Goal: Task Accomplishment & Management: Manage account settings

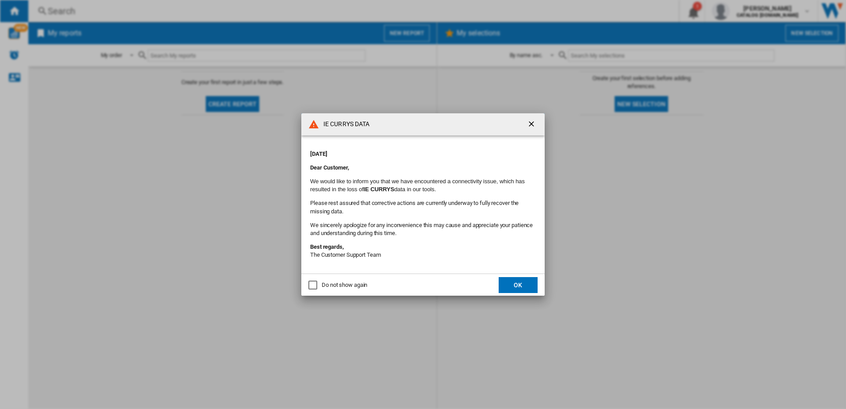
click at [536, 290] on button "OK" at bounding box center [518, 285] width 39 height 16
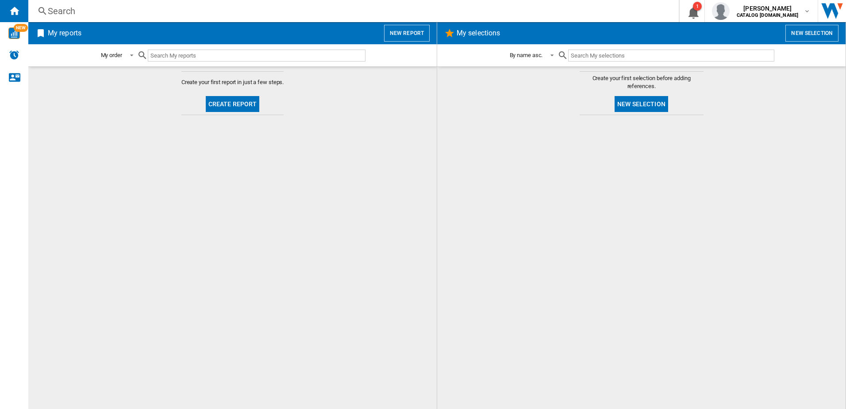
drag, startPoint x: 65, startPoint y: 2, endPoint x: 65, endPoint y: 7, distance: 4.9
click at [65, 2] on div "Search Search 0 1 [PERSON_NAME] CATALOG [DOMAIN_NAME] CATALOG [DOMAIN_NAME] My …" at bounding box center [437, 11] width 818 height 22
click at [66, 10] on div "Search" at bounding box center [352, 11] width 608 height 12
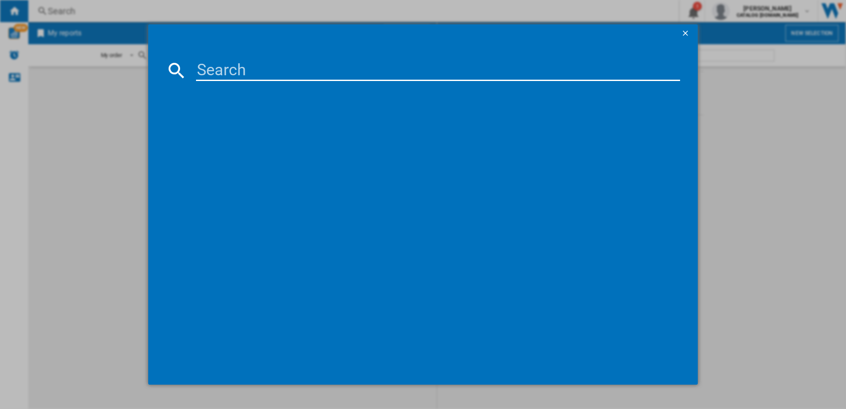
click at [235, 72] on input at bounding box center [438, 70] width 485 height 21
type input "DIN15330"
click at [221, 126] on div "BEKO DIN15330 WHITE" at bounding box center [430, 127] width 476 height 9
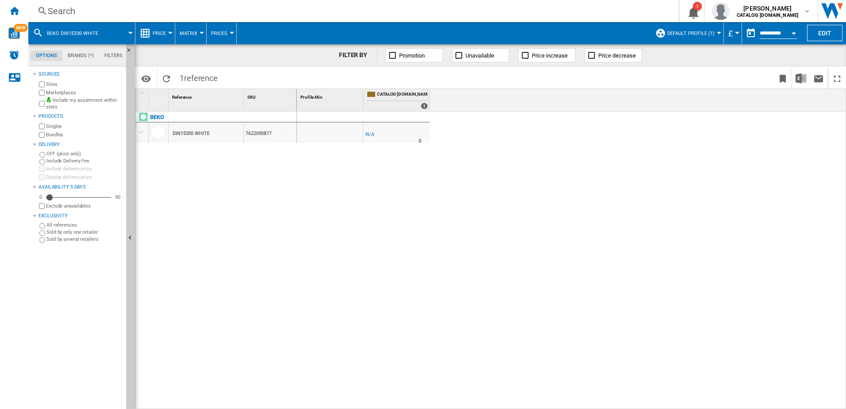
click at [94, 12] on div "Search" at bounding box center [352, 11] width 608 height 12
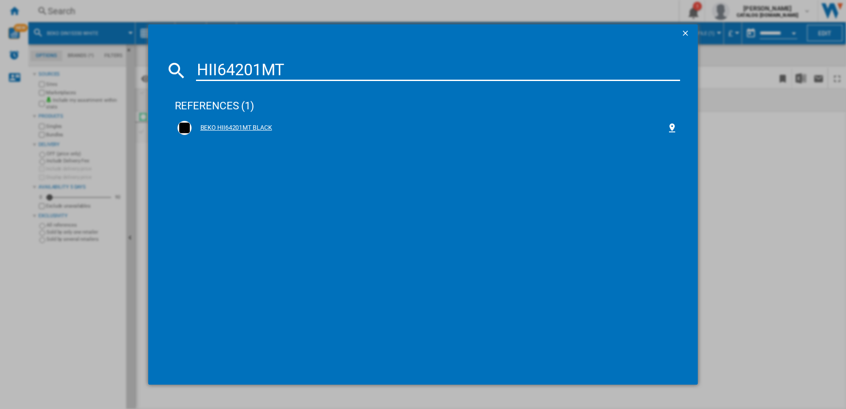
type input "HII64201MT"
click at [225, 126] on div "BEKO HII64201MT BLACK" at bounding box center [430, 127] width 476 height 9
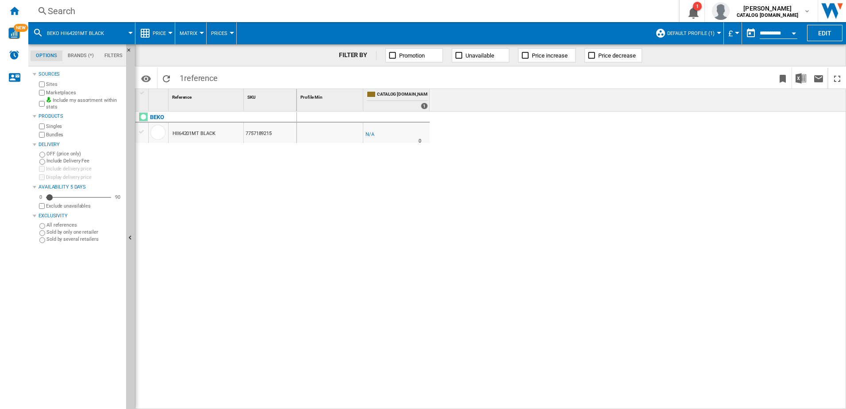
click at [713, 34] on span "Default profile (1)" at bounding box center [691, 34] width 47 height 6
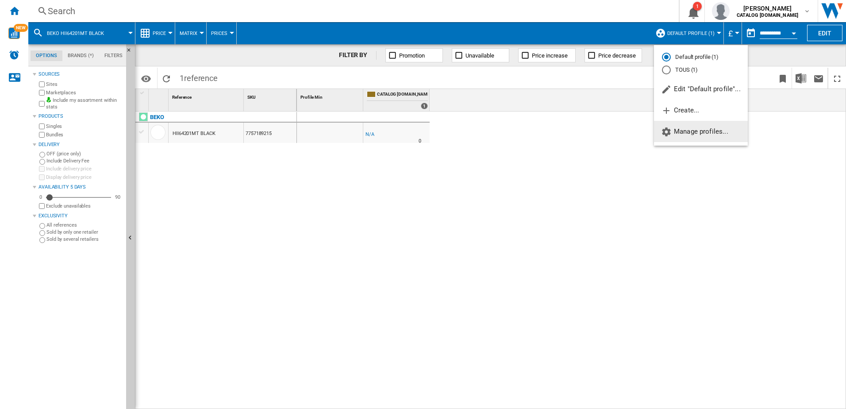
click at [684, 131] on span "Manage profiles..." at bounding box center [694, 131] width 67 height 8
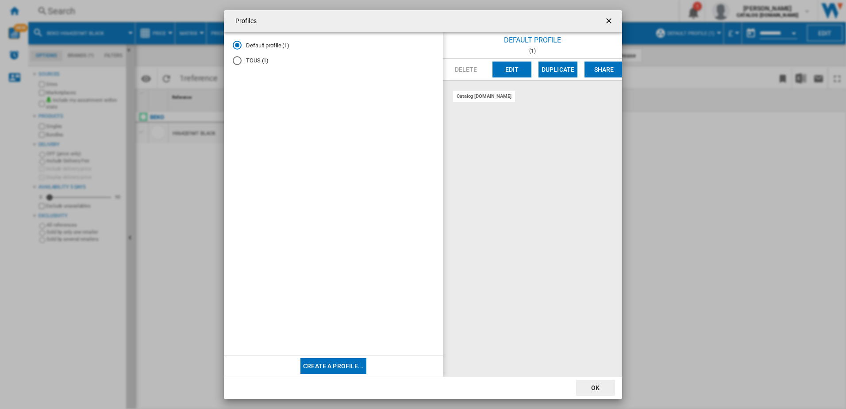
click at [609, 19] on ng-md-icon "getI18NText('BUTTONS.CLOSE_DIALOG')" at bounding box center [610, 21] width 11 height 11
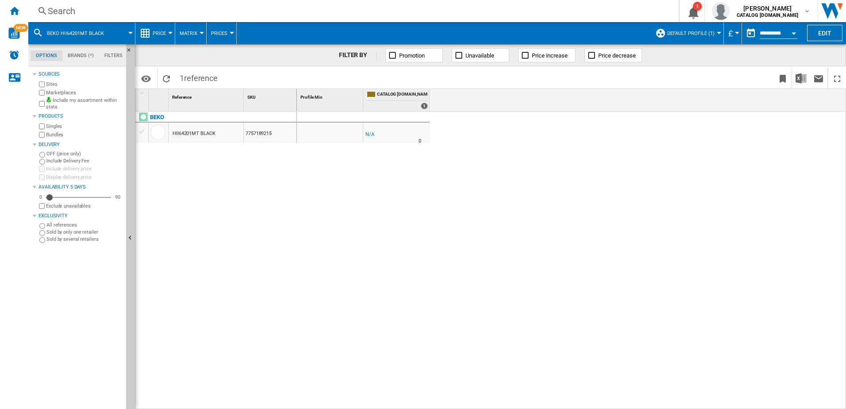
click at [718, 33] on div at bounding box center [719, 33] width 4 height 2
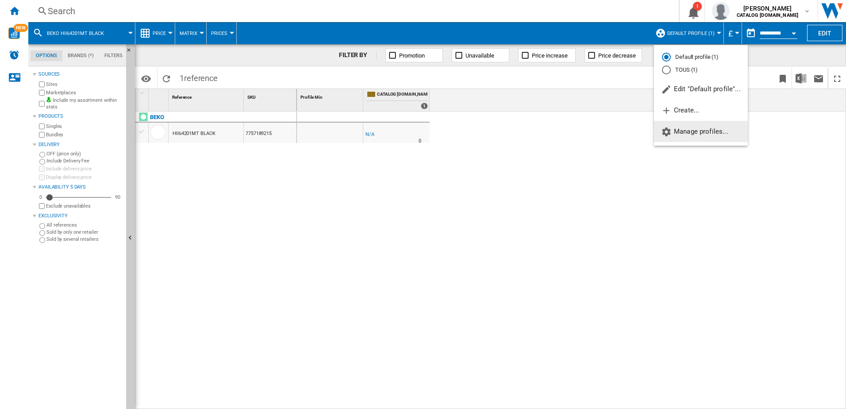
click at [675, 135] on button "Manage profiles..." at bounding box center [701, 131] width 94 height 21
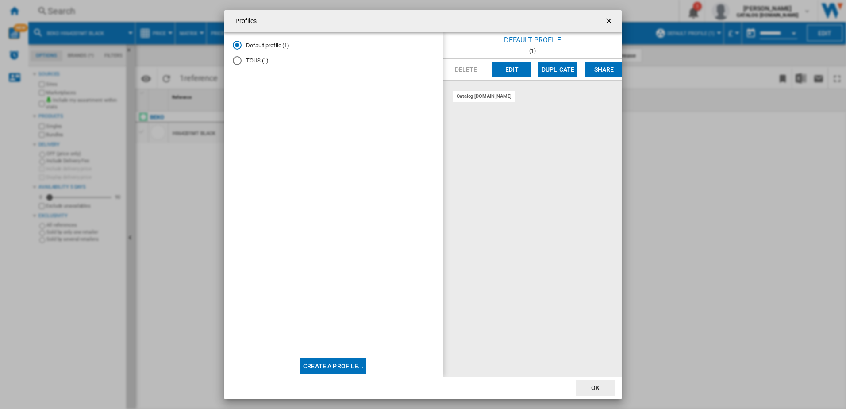
click at [235, 61] on div "TOUS (1)" at bounding box center [237, 60] width 9 height 9
click at [239, 48] on div "Default profile (1)" at bounding box center [237, 45] width 9 height 9
click at [607, 21] on ng-md-icon "getI18NText('BUTTONS.CLOSE_DIALOG')" at bounding box center [610, 21] width 11 height 11
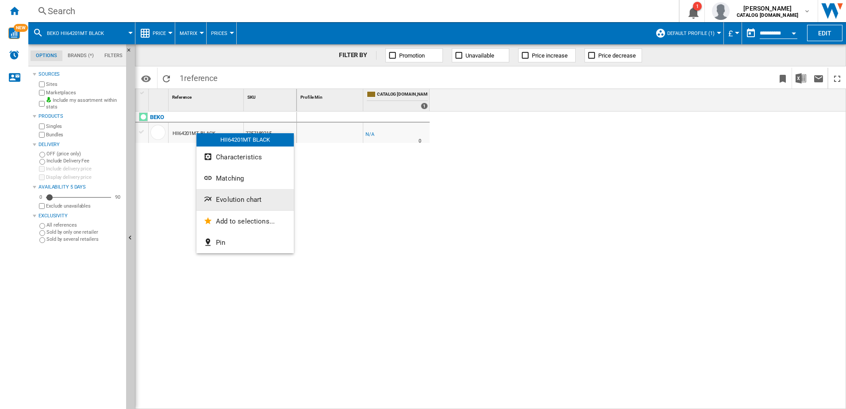
click at [227, 202] on span "Evolution chart" at bounding box center [239, 200] width 46 height 8
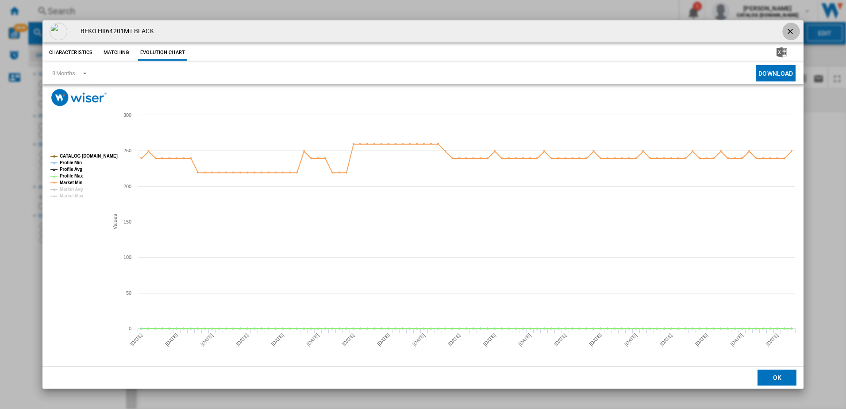
click at [795, 34] on ng-md-icon "getI18NText('BUTTONS.CLOSE_DIALOG')" at bounding box center [791, 32] width 11 height 11
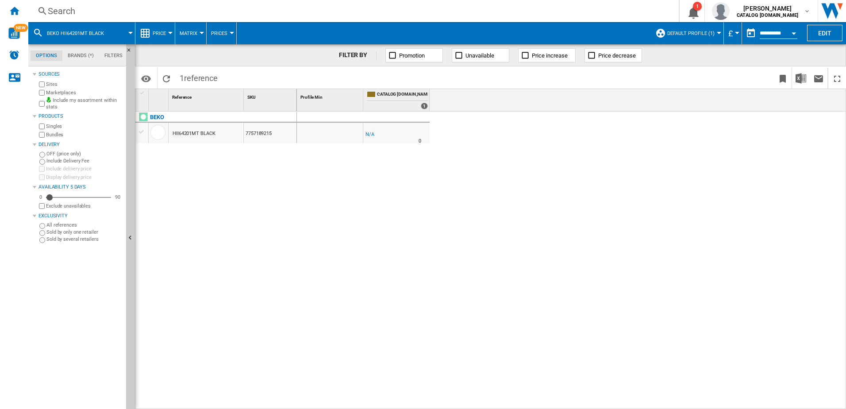
click at [713, 35] on span "Default profile (1)" at bounding box center [691, 34] width 47 height 6
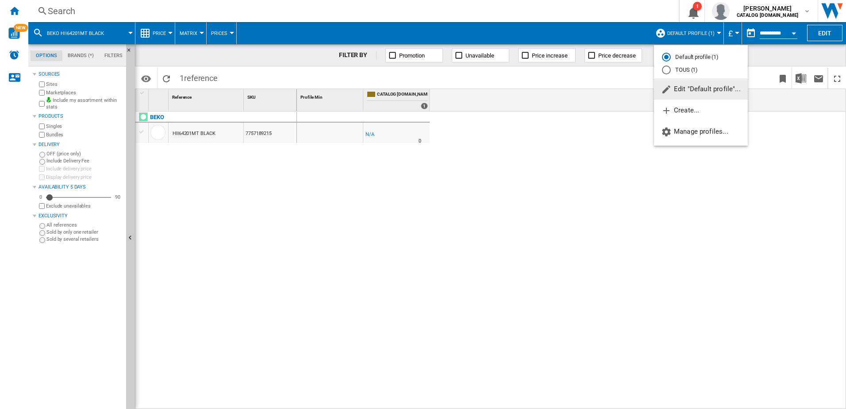
click at [700, 89] on span "Edit "Default profile"..." at bounding box center [701, 89] width 80 height 8
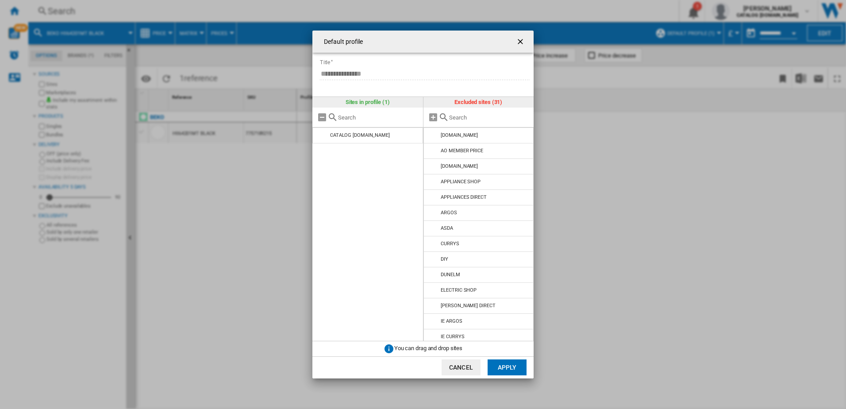
click at [520, 39] on ng-md-icon "getI18NText('BUTTONS.CLOSE_DIALOG')" at bounding box center [521, 42] width 11 height 11
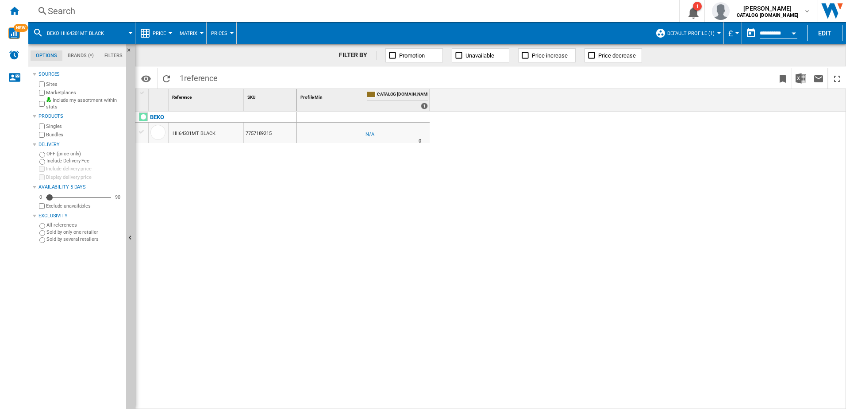
click at [711, 35] on span "Default profile (1)" at bounding box center [691, 34] width 47 height 6
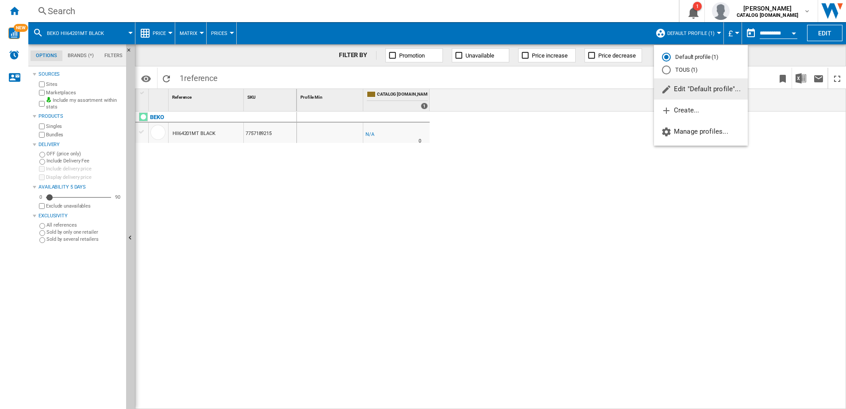
click at [683, 90] on span "Edit "Default profile"..." at bounding box center [701, 89] width 80 height 8
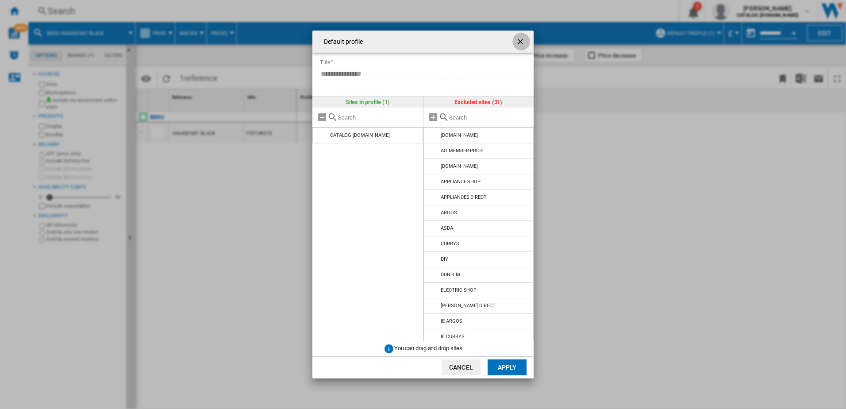
click at [520, 42] on ng-md-icon "getI18NText('BUTTONS.CLOSE_DIALOG')" at bounding box center [521, 42] width 11 height 11
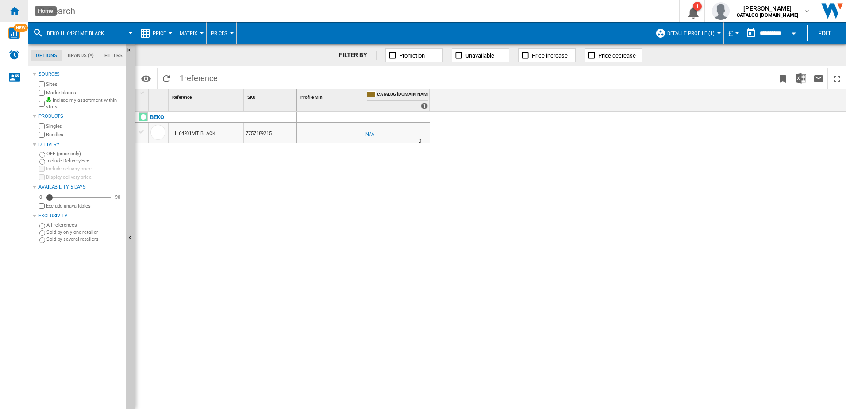
click at [19, 17] on div "Home" at bounding box center [14, 11] width 28 height 22
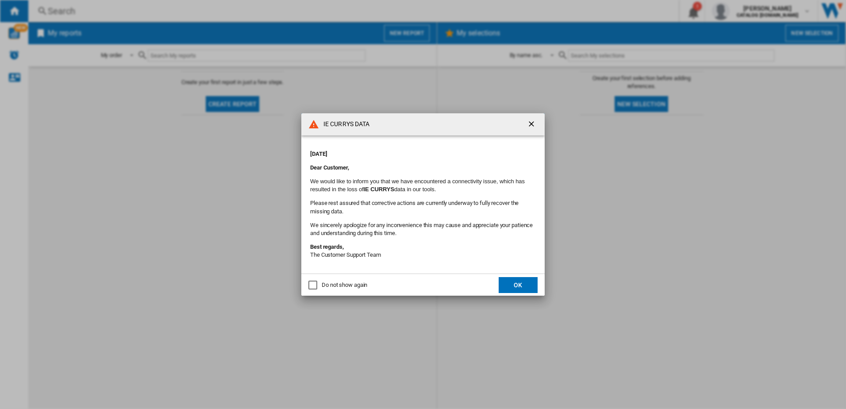
drag, startPoint x: 520, startPoint y: 283, endPoint x: 527, endPoint y: 282, distance: 7.6
click at [520, 283] on button "OK" at bounding box center [518, 285] width 39 height 16
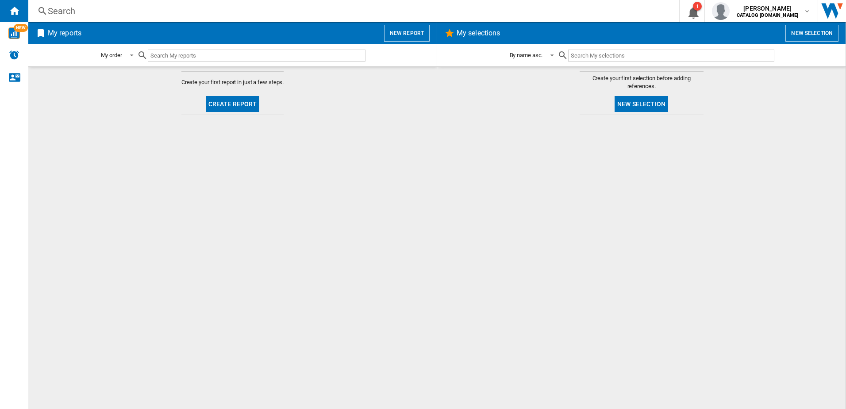
click at [262, 15] on div "Search" at bounding box center [352, 11] width 608 height 12
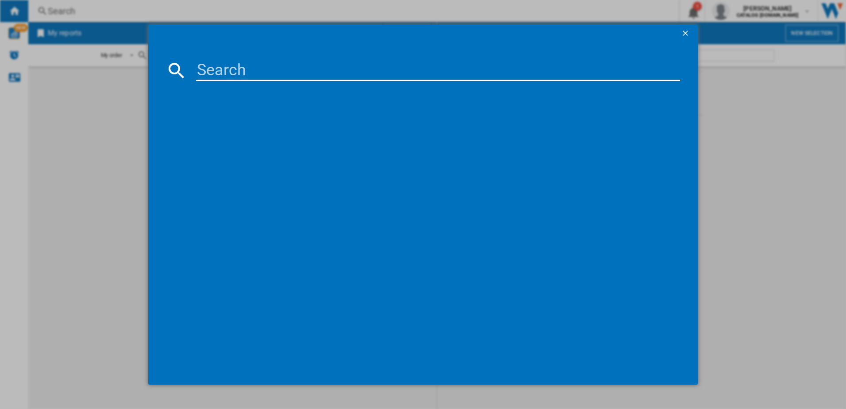
click at [264, 73] on input at bounding box center [438, 70] width 485 height 21
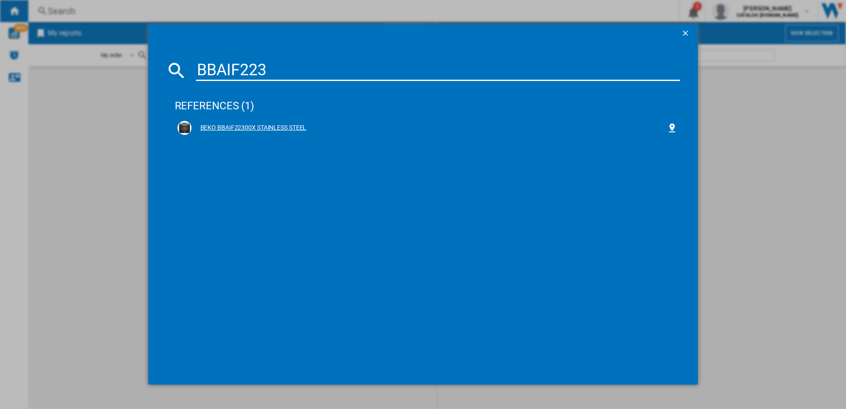
type input "BBAIF223"
click at [286, 129] on div "BEKO BBAIF22300X STAINLESS STEEL" at bounding box center [430, 127] width 476 height 9
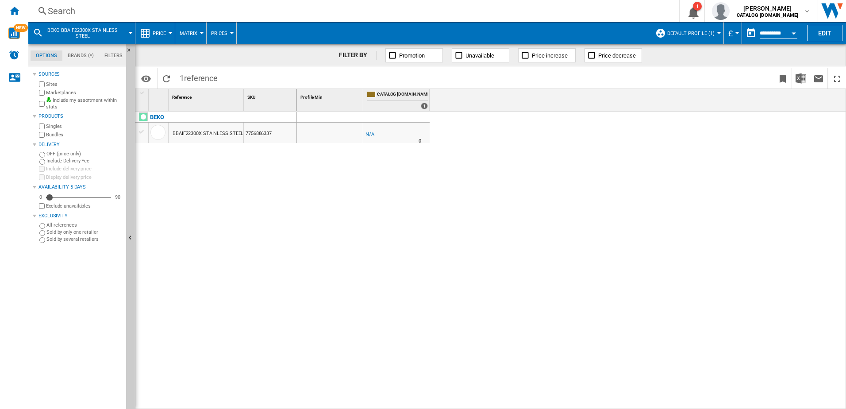
click at [714, 34] on button "Default profile (1)" at bounding box center [694, 33] width 52 height 22
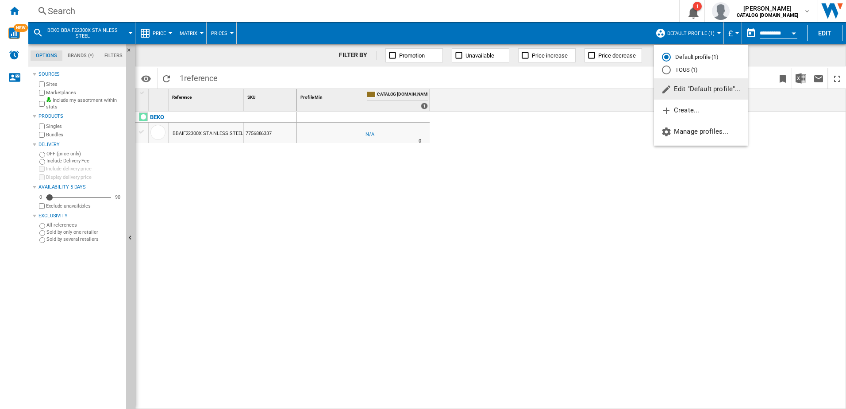
click at [699, 86] on span "Edit "Default profile"..." at bounding box center [701, 89] width 80 height 8
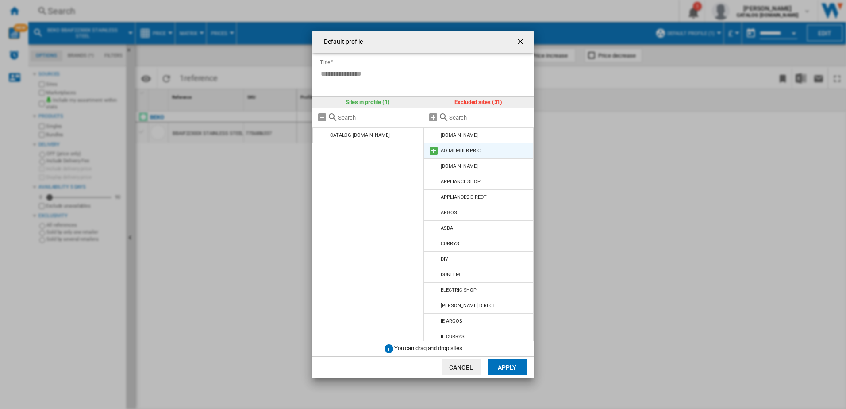
click at [432, 150] on md-icon at bounding box center [433, 151] width 11 height 11
click at [433, 150] on md-icon at bounding box center [433, 151] width 11 height 11
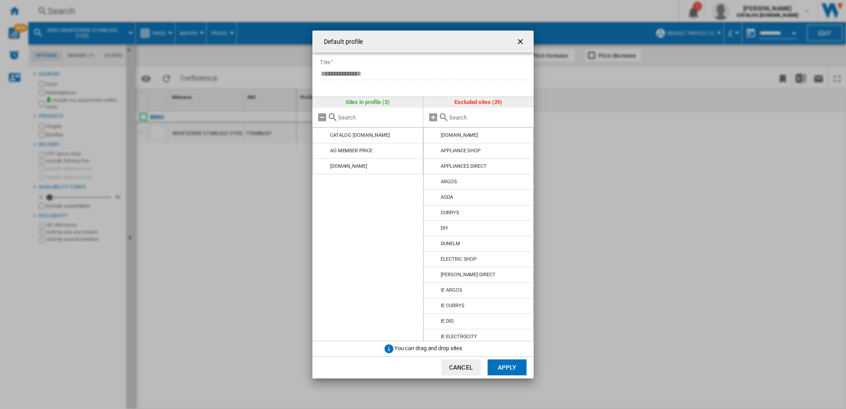
click at [433, 150] on md-icon at bounding box center [433, 151] width 11 height 11
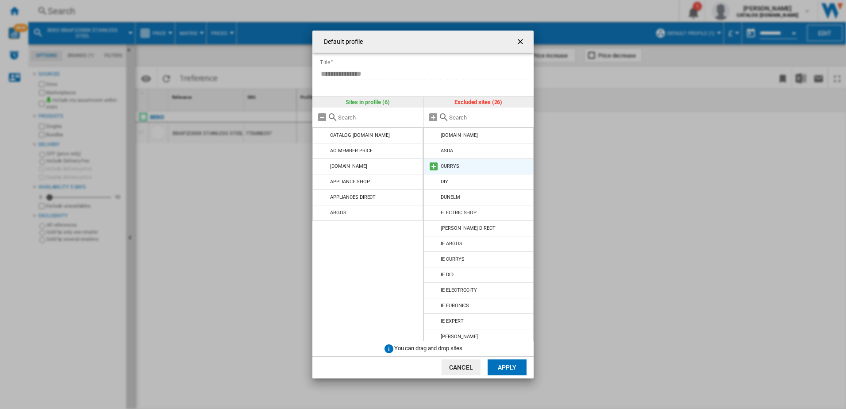
click at [433, 168] on md-icon at bounding box center [433, 166] width 11 height 11
click at [432, 167] on md-icon at bounding box center [433, 166] width 11 height 11
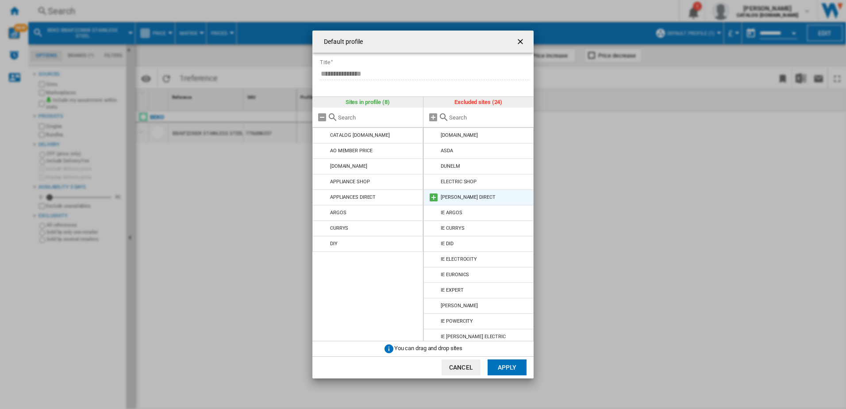
click at [432, 197] on md-icon at bounding box center [433, 197] width 11 height 11
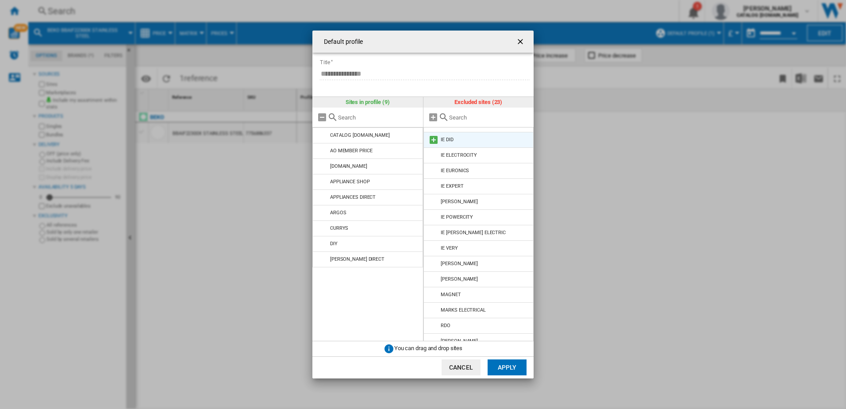
scroll to position [133, 0]
click at [433, 234] on md-icon at bounding box center [433, 235] width 11 height 11
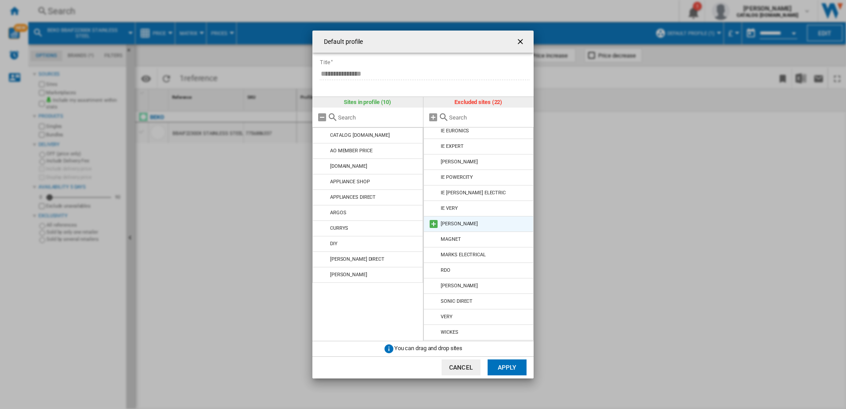
scroll to position [128, 0]
click at [431, 242] on md-icon at bounding box center [433, 240] width 11 height 11
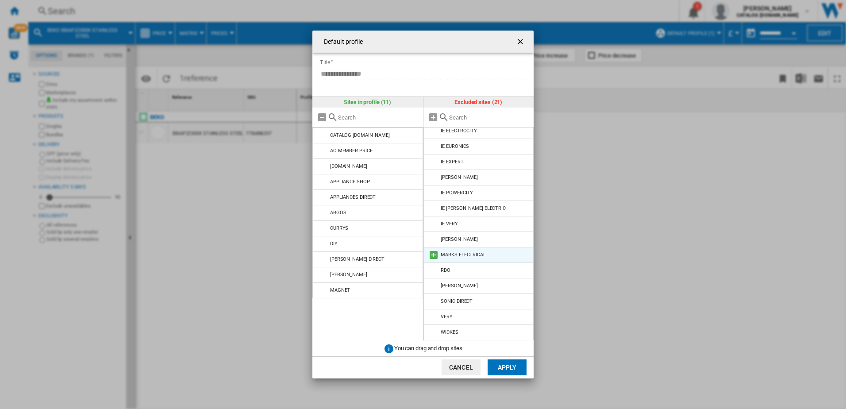
click at [431, 253] on md-icon at bounding box center [433, 255] width 11 height 11
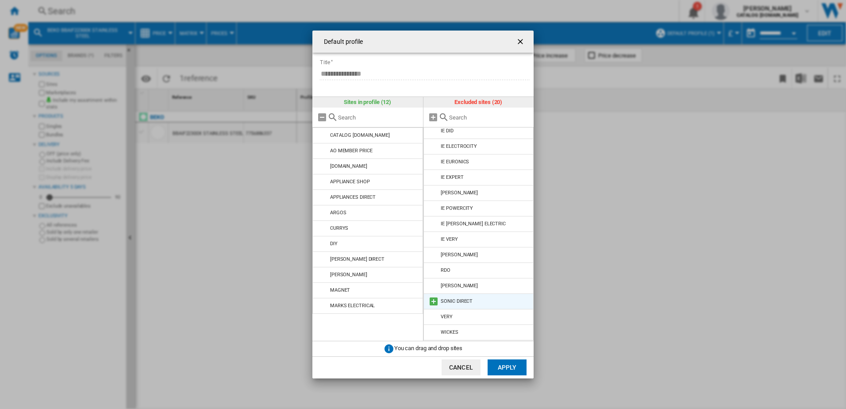
click at [432, 301] on md-icon at bounding box center [433, 301] width 11 height 11
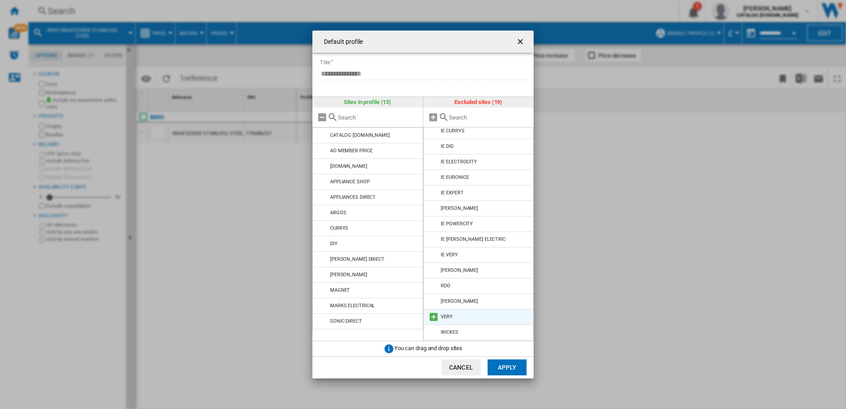
click at [433, 318] on md-icon at bounding box center [433, 317] width 11 height 11
click at [433, 328] on md-icon at bounding box center [433, 332] width 11 height 11
click at [433, 317] on md-icon at bounding box center [433, 317] width 11 height 11
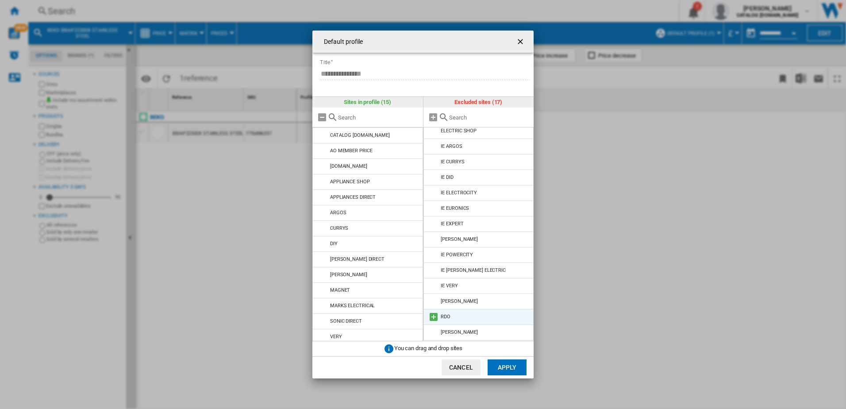
scroll to position [35, 0]
click at [433, 317] on md-icon at bounding box center [433, 317] width 11 height 11
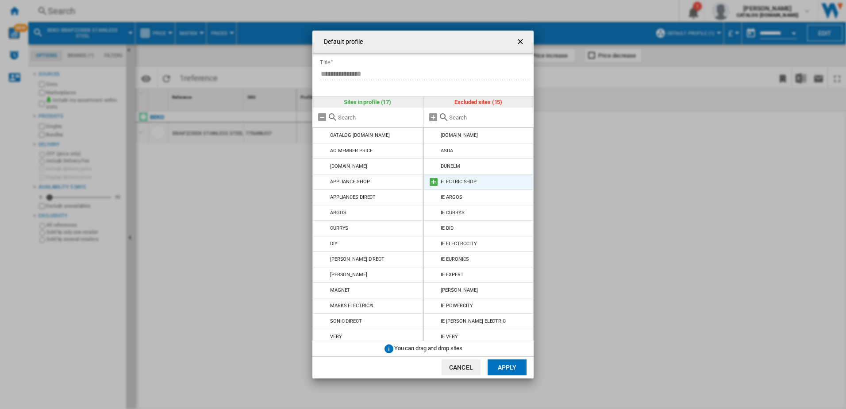
click at [432, 180] on md-icon at bounding box center [433, 182] width 11 height 11
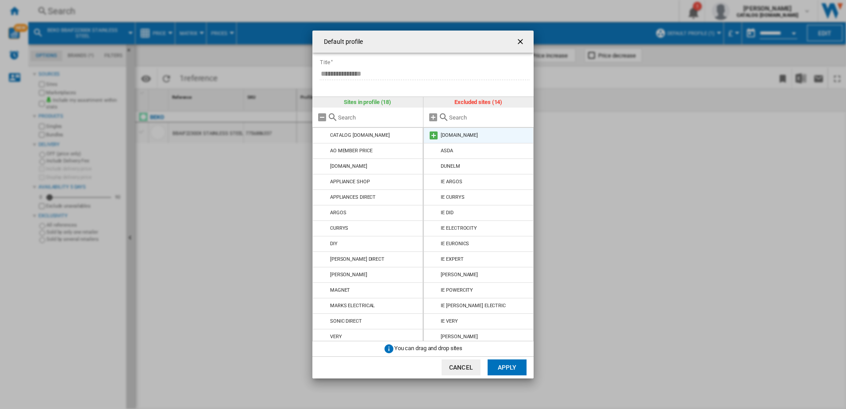
click at [434, 135] on md-icon at bounding box center [433, 135] width 11 height 11
click at [517, 371] on button "Apply" at bounding box center [507, 367] width 39 height 16
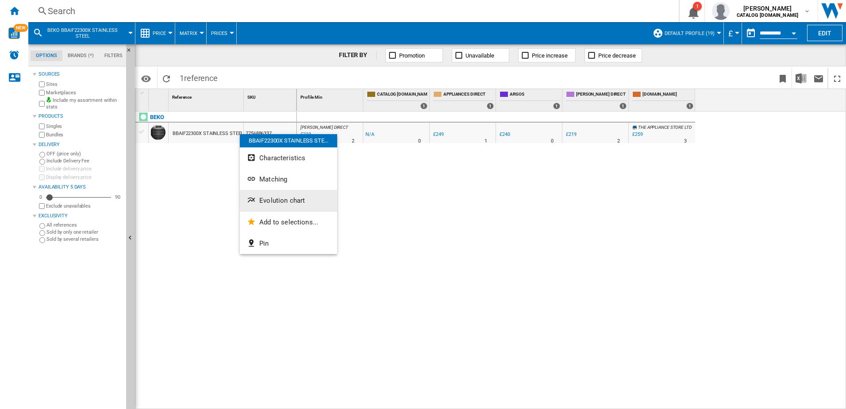
click at [292, 199] on span "Evolution chart" at bounding box center [282, 201] width 46 height 8
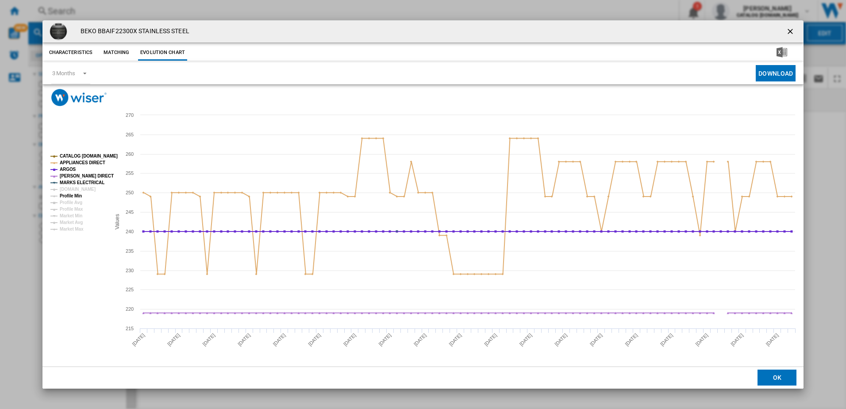
click at [72, 196] on tspan "Profile Min" at bounding box center [71, 195] width 22 height 5
click at [68, 194] on tspan "Profile Min" at bounding box center [71, 195] width 22 height 5
click at [76, 154] on tspan "CATALOG [DOMAIN_NAME]" at bounding box center [89, 156] width 58 height 5
click at [76, 75] on md-select-value "3 Months" at bounding box center [70, 73] width 39 height 22
click at [89, 119] on md-backdrop at bounding box center [423, 204] width 846 height 409
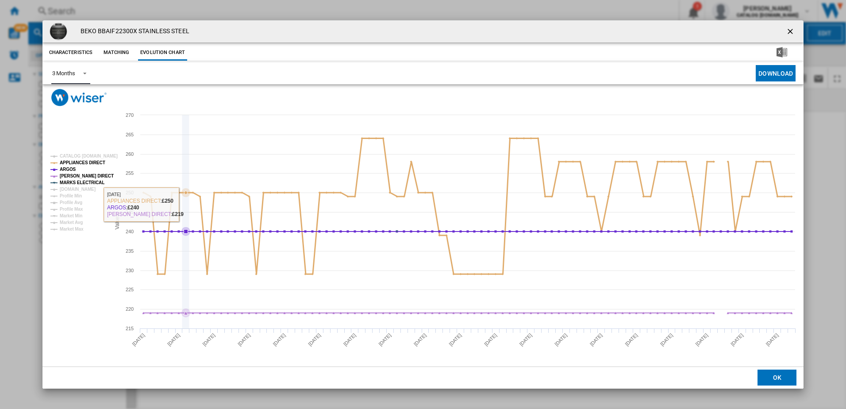
click at [185, 182] on icon "Product popup" at bounding box center [185, 221] width 0 height 213
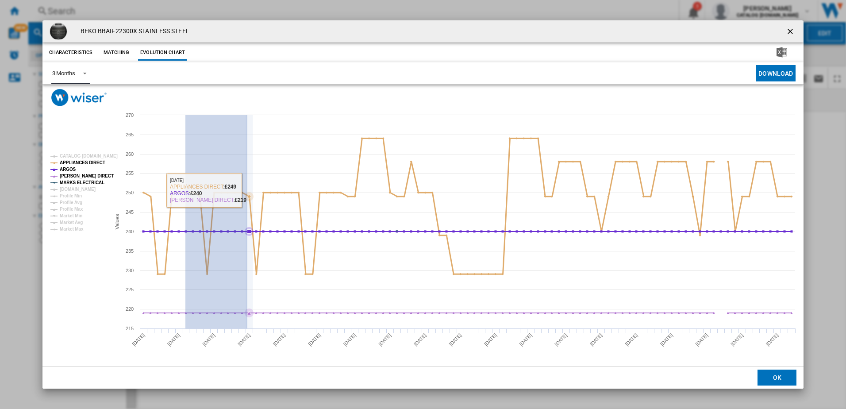
drag, startPoint x: 185, startPoint y: 191, endPoint x: 247, endPoint y: 190, distance: 62.0
click at [247, 190] on icon "Created with Highcharts 5.0.14 Values 220 230 240 250 260 270 215 225 235 245 2…" at bounding box center [423, 236] width 762 height 260
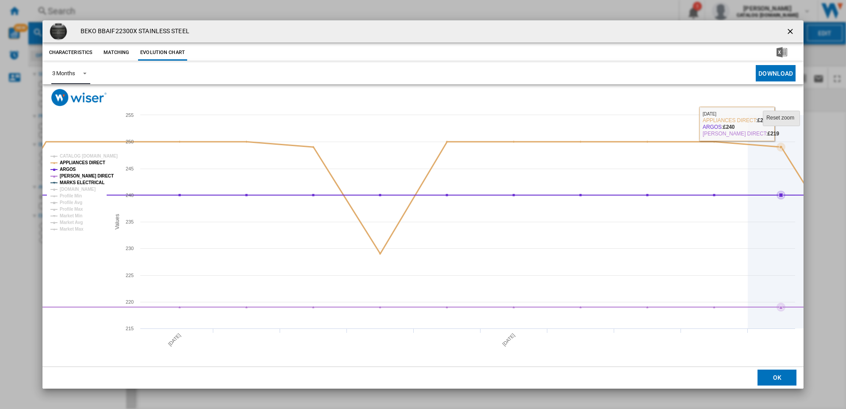
click at [771, 117] on tspan "Reset zoom" at bounding box center [781, 118] width 28 height 6
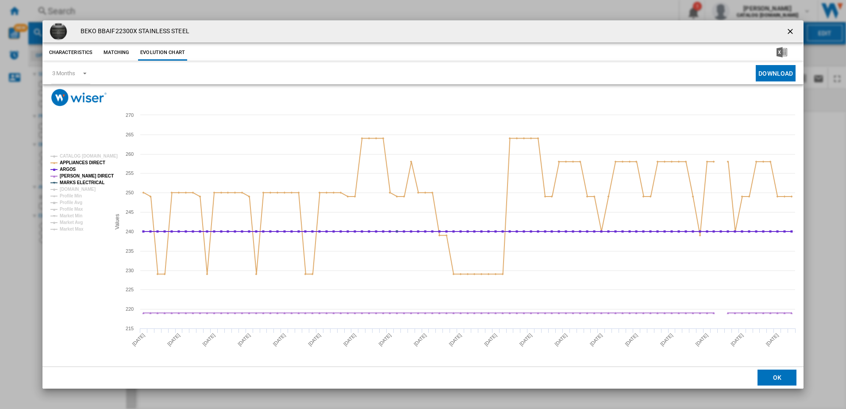
click at [790, 29] on ng-md-icon "getI18NText('BUTTONS.CLOSE_DIALOG')" at bounding box center [791, 32] width 11 height 11
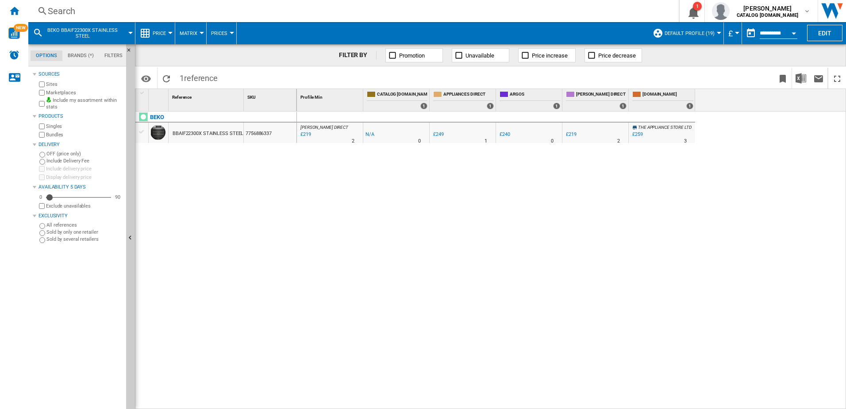
click at [717, 33] on div at bounding box center [719, 33] width 4 height 2
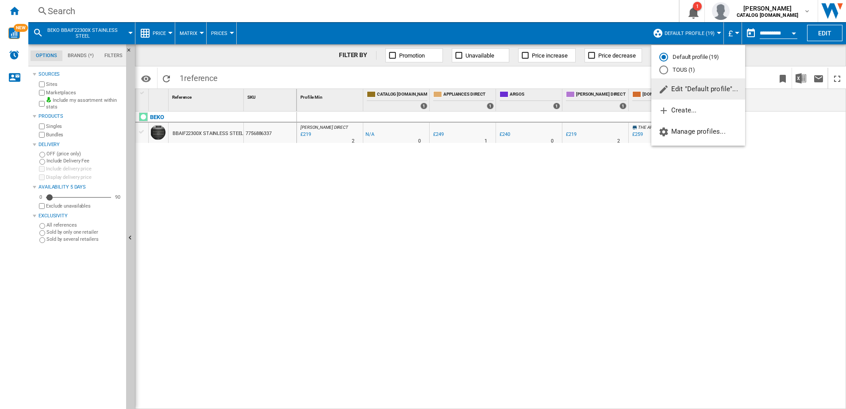
click at [694, 85] on span "Edit "Default profile"..." at bounding box center [699, 89] width 80 height 8
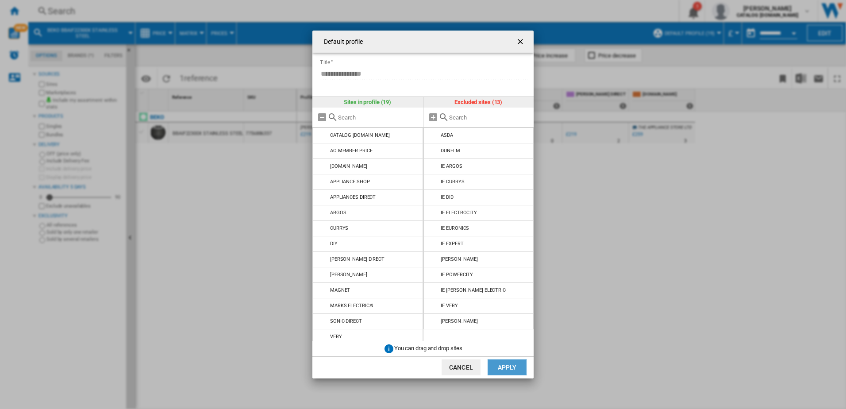
click at [488, 370] on button "Apply" at bounding box center [507, 367] width 39 height 16
